Goal: Ask a question

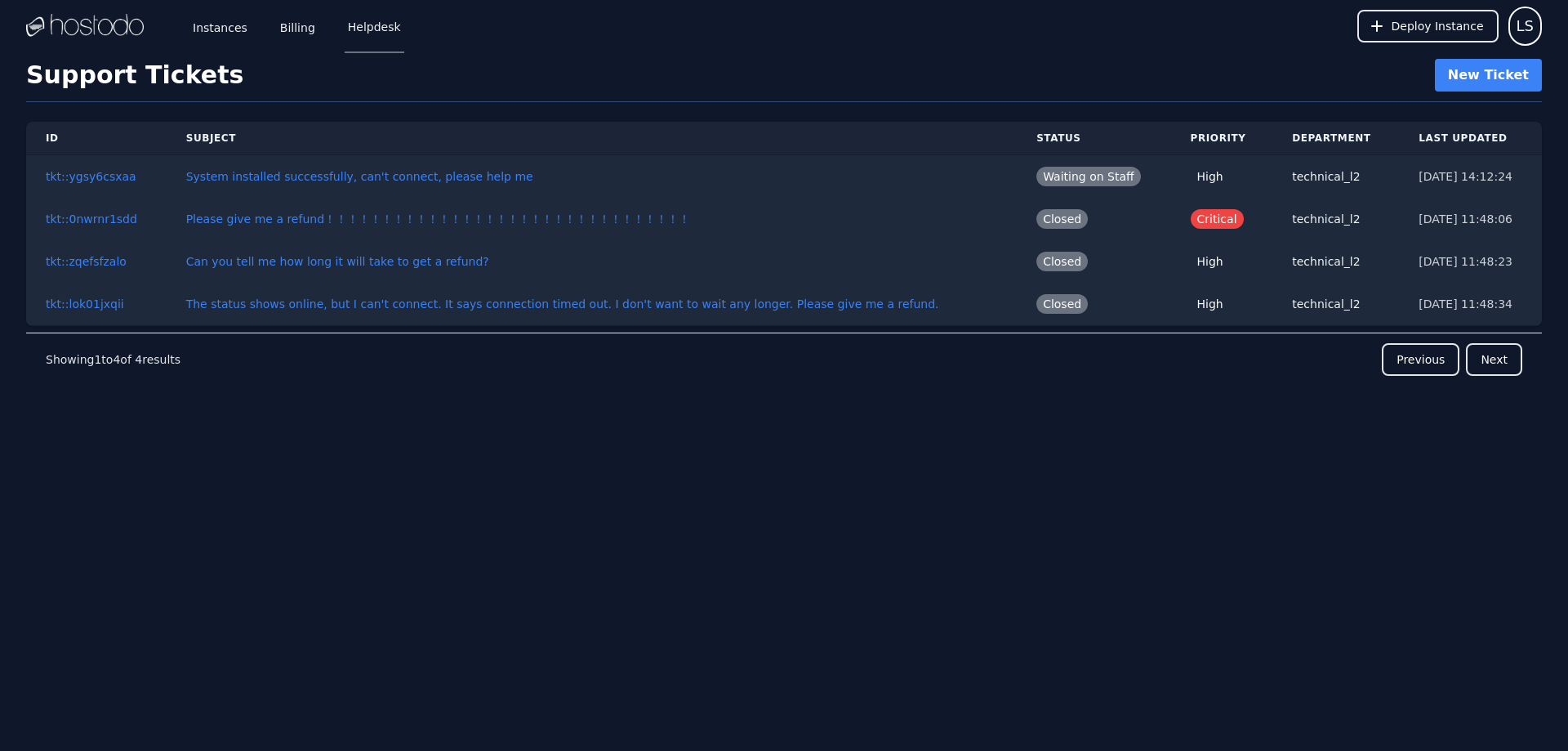
drag, startPoint x: 1002, startPoint y: 9, endPoint x: 926, endPoint y: 7, distance: 76.0
click at [926, 7] on div "Instances Billing Helpdesk Deploy Instance LS" at bounding box center [783, 26] width 1515 height 52
drag, startPoint x: 903, startPoint y: 444, endPoint x: 983, endPoint y: 141, distance: 313.4
drag, startPoint x: 991, startPoint y: 64, endPoint x: 1002, endPoint y: 57, distance: 13.0
click at [991, 63] on div "Support Tickets New Ticket" at bounding box center [783, 80] width 1515 height 44
